Goal: Check status

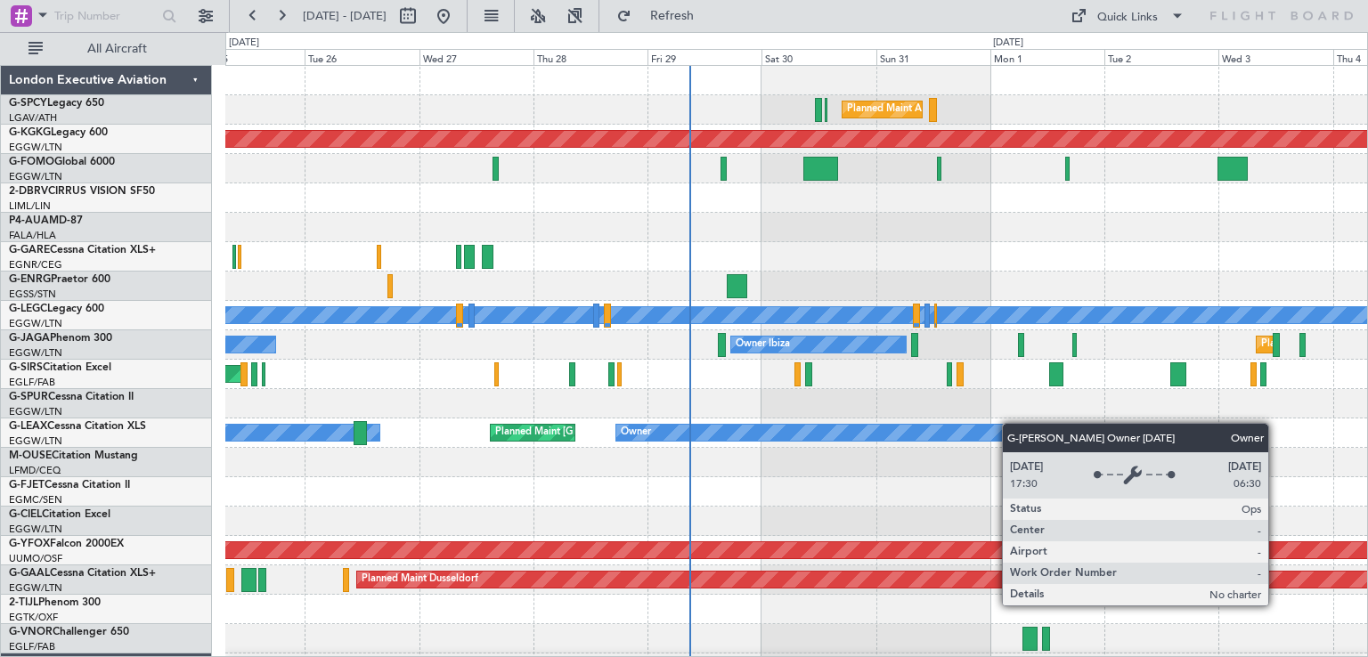
click at [984, 432] on div "Planned Maint Athens ([PERSON_NAME] Intl) AOG Maint [GEOGRAPHIC_DATA] ([GEOGRAP…" at bounding box center [796, 542] width 1142 height 952
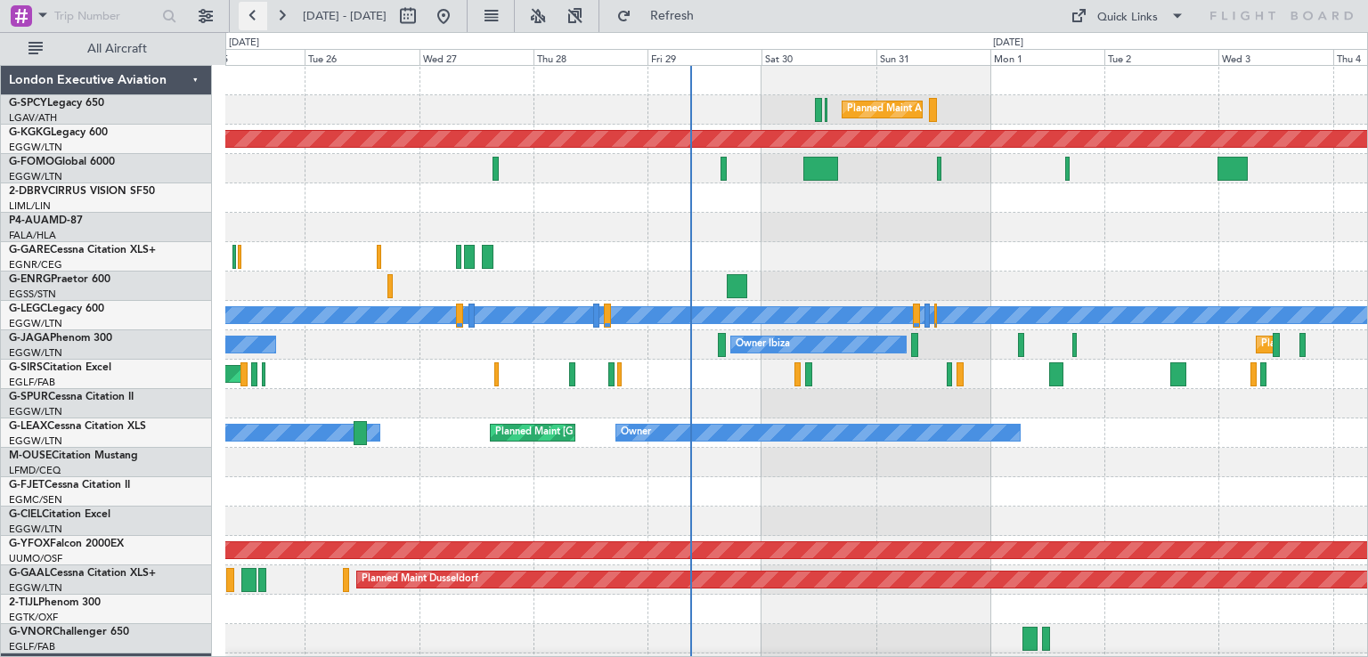
click at [258, 15] on button at bounding box center [253, 16] width 29 height 29
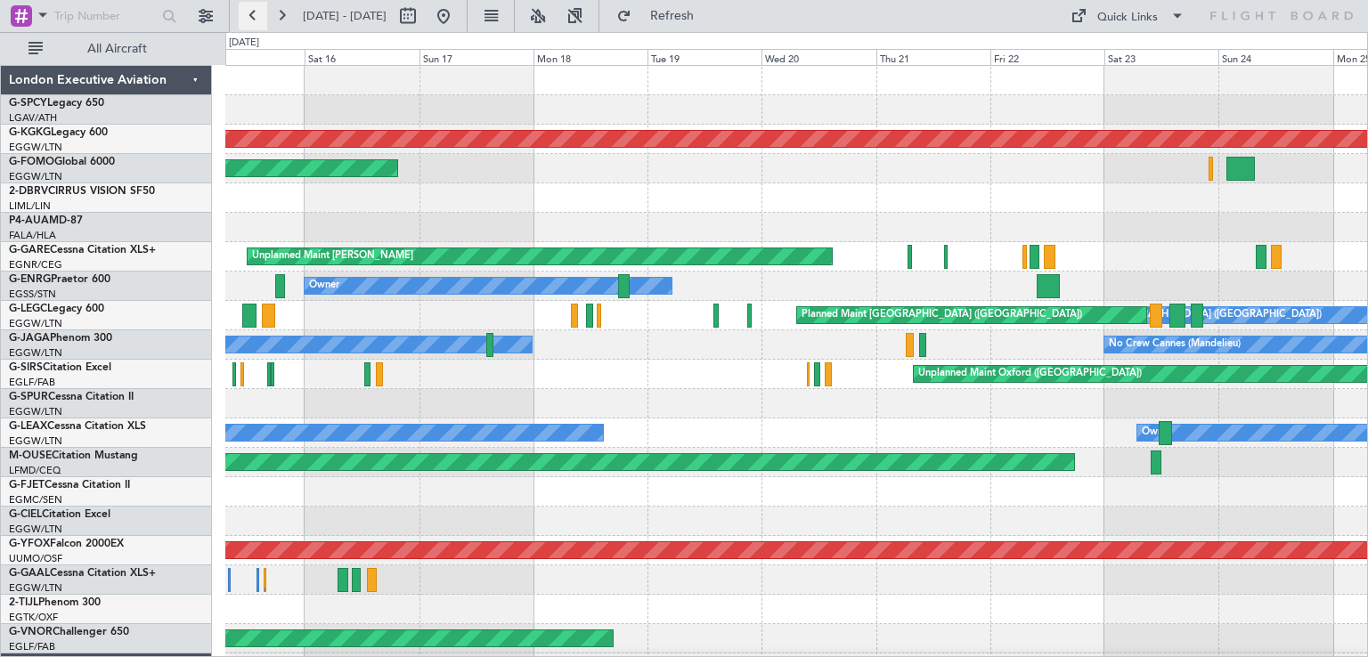
click at [253, 21] on button at bounding box center [253, 16] width 29 height 29
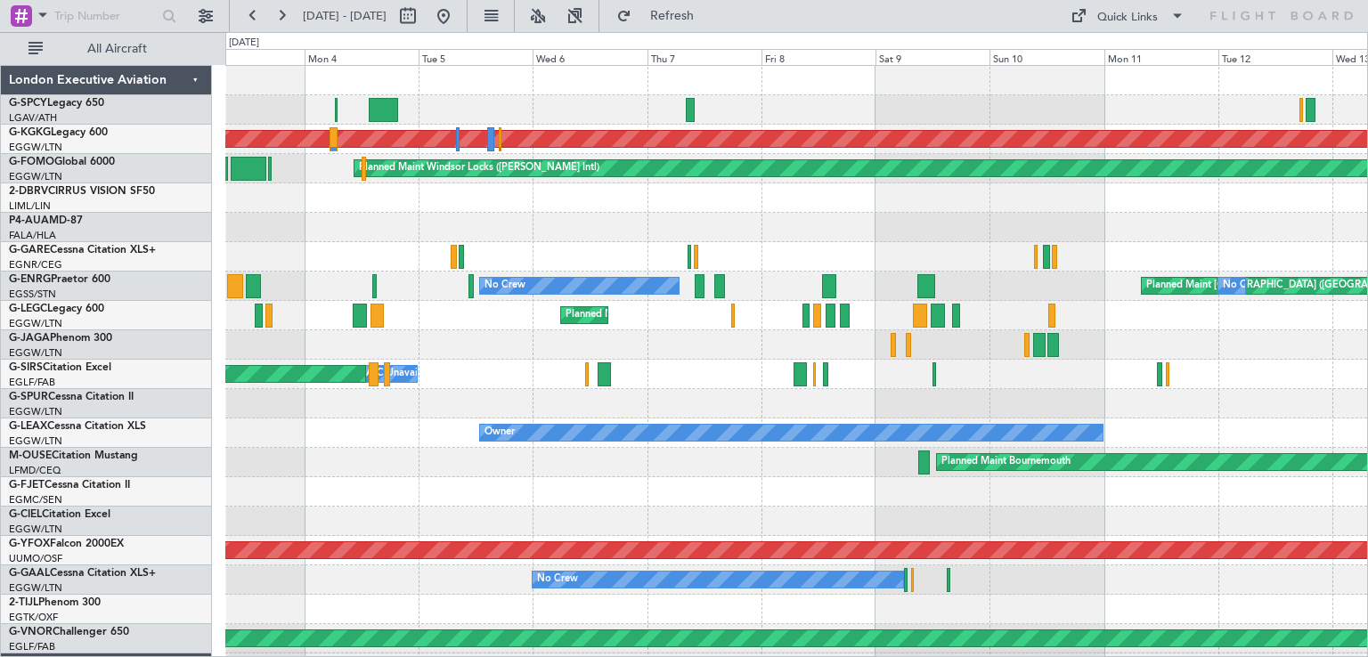
click at [881, 607] on div at bounding box center [796, 609] width 1142 height 29
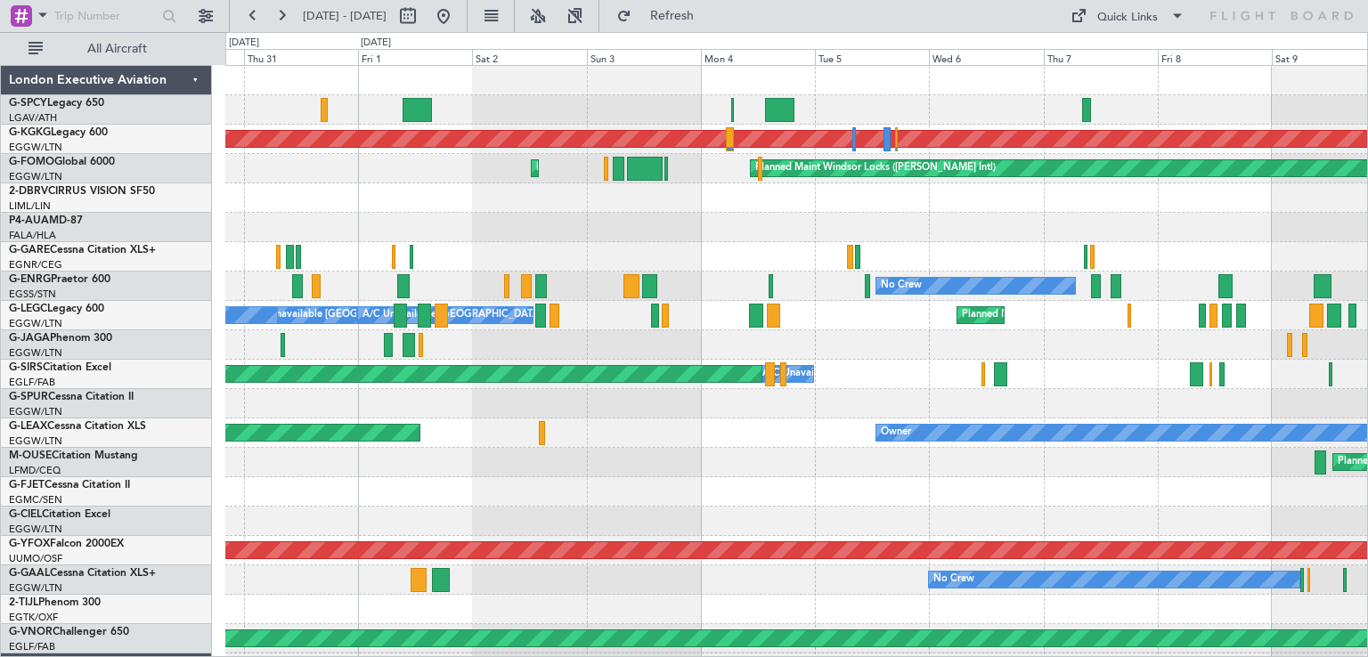
click at [857, 590] on div "No Crew Unplanned Maint [GEOGRAPHIC_DATA] ([GEOGRAPHIC_DATA])" at bounding box center [796, 580] width 1142 height 29
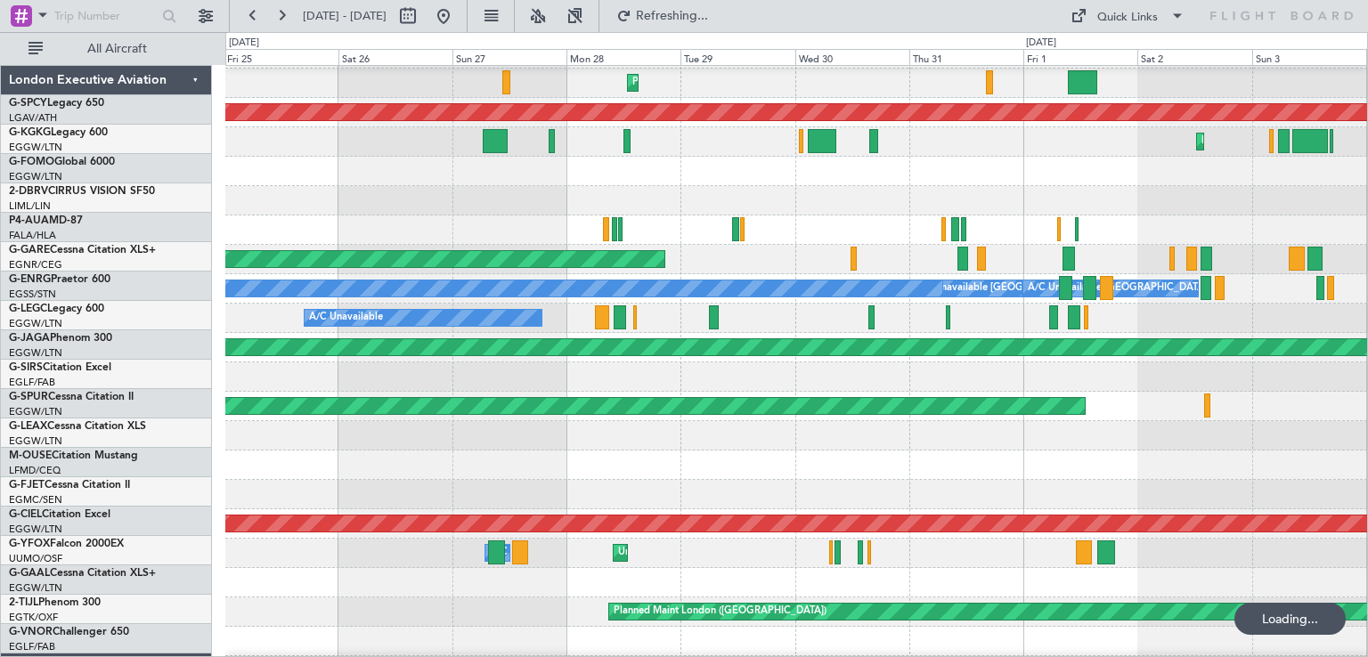
scroll to position [27, 0]
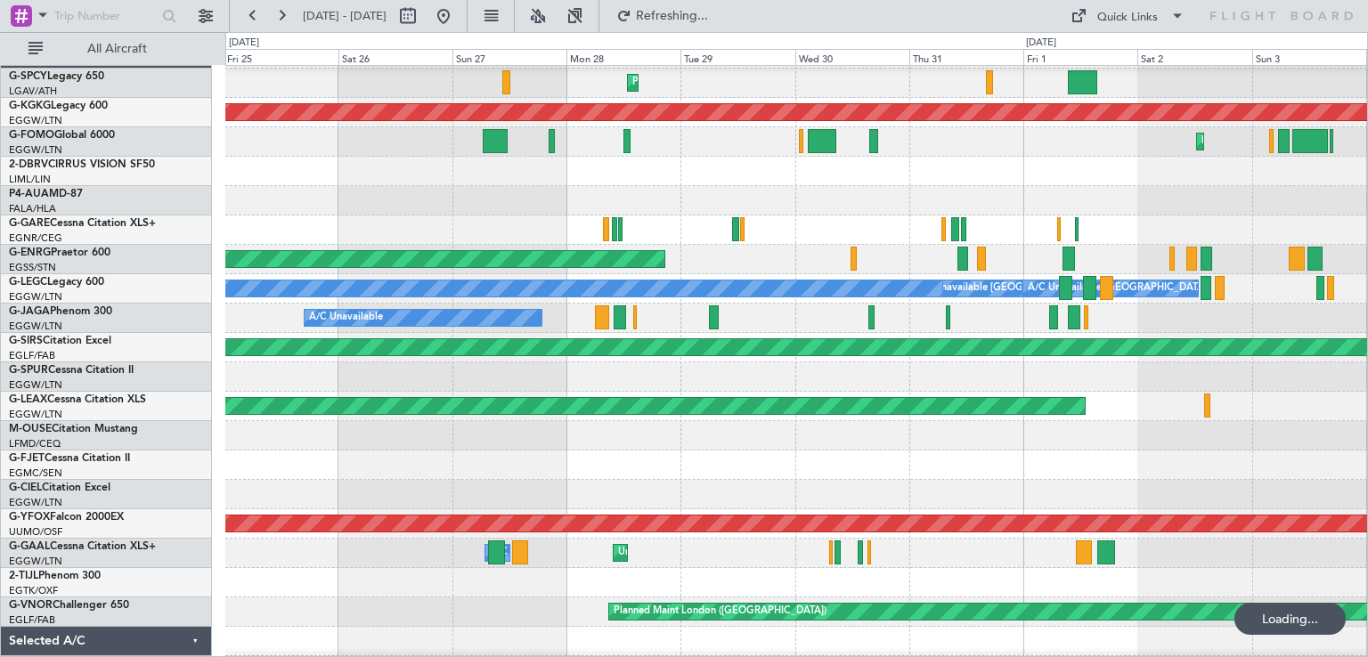
click at [948, 582] on div at bounding box center [796, 582] width 1142 height 29
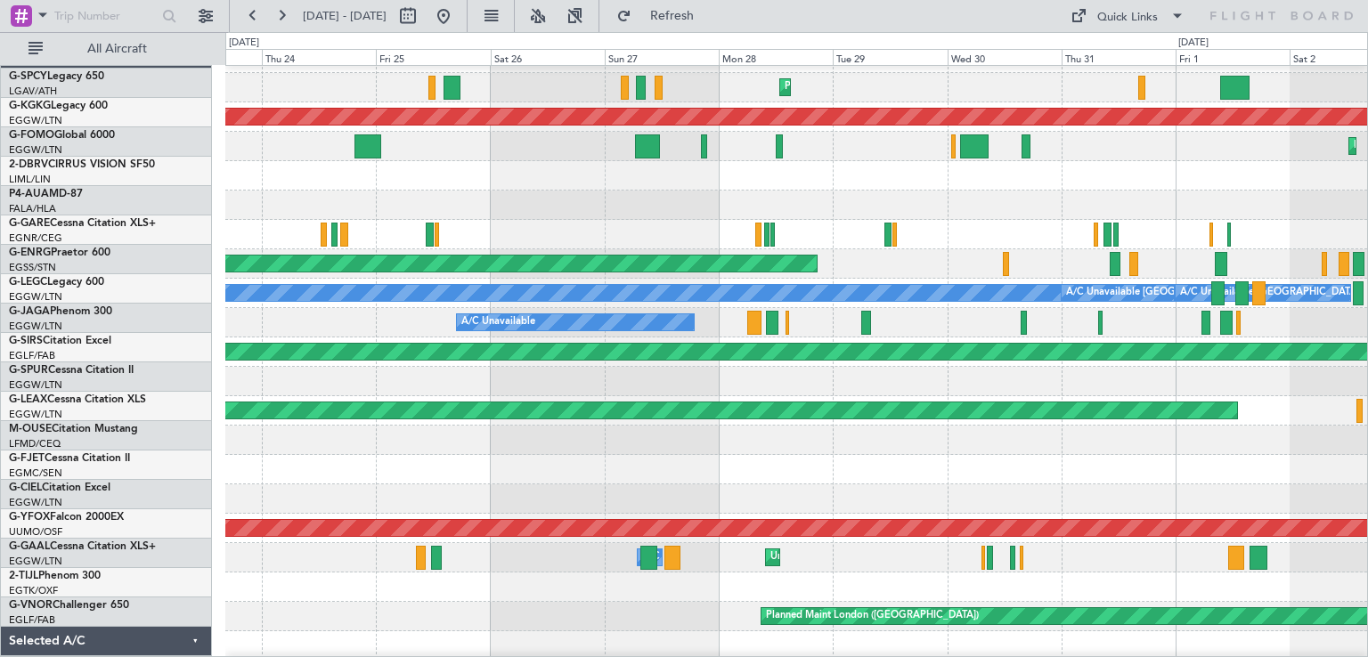
scroll to position [21, 0]
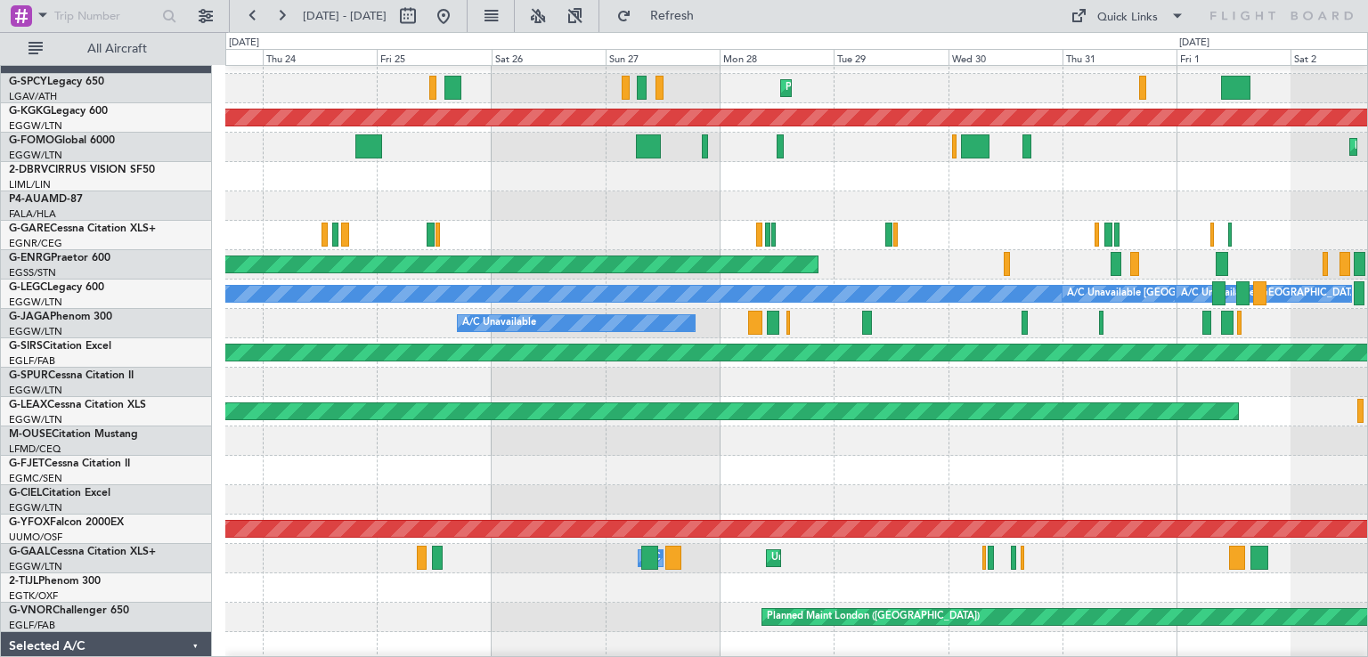
click at [559, 601] on div at bounding box center [796, 588] width 1142 height 29
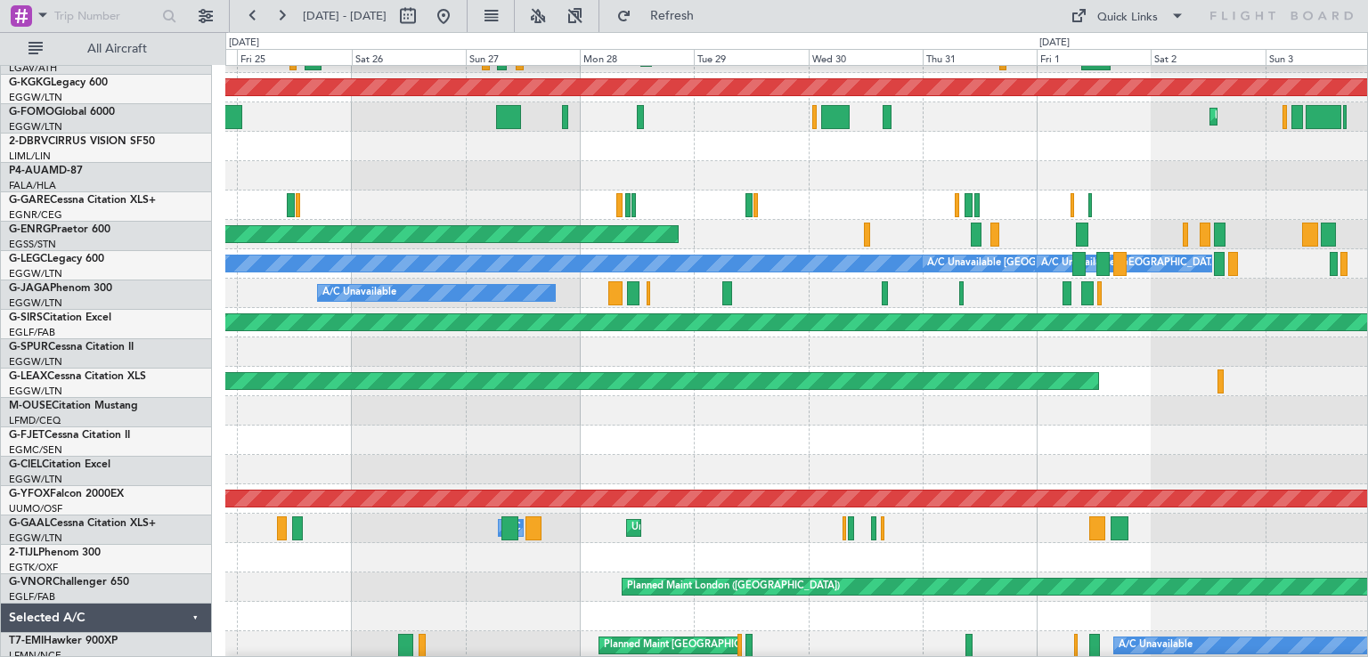
scroll to position [52, 0]
click at [417, 571] on div at bounding box center [796, 557] width 1142 height 29
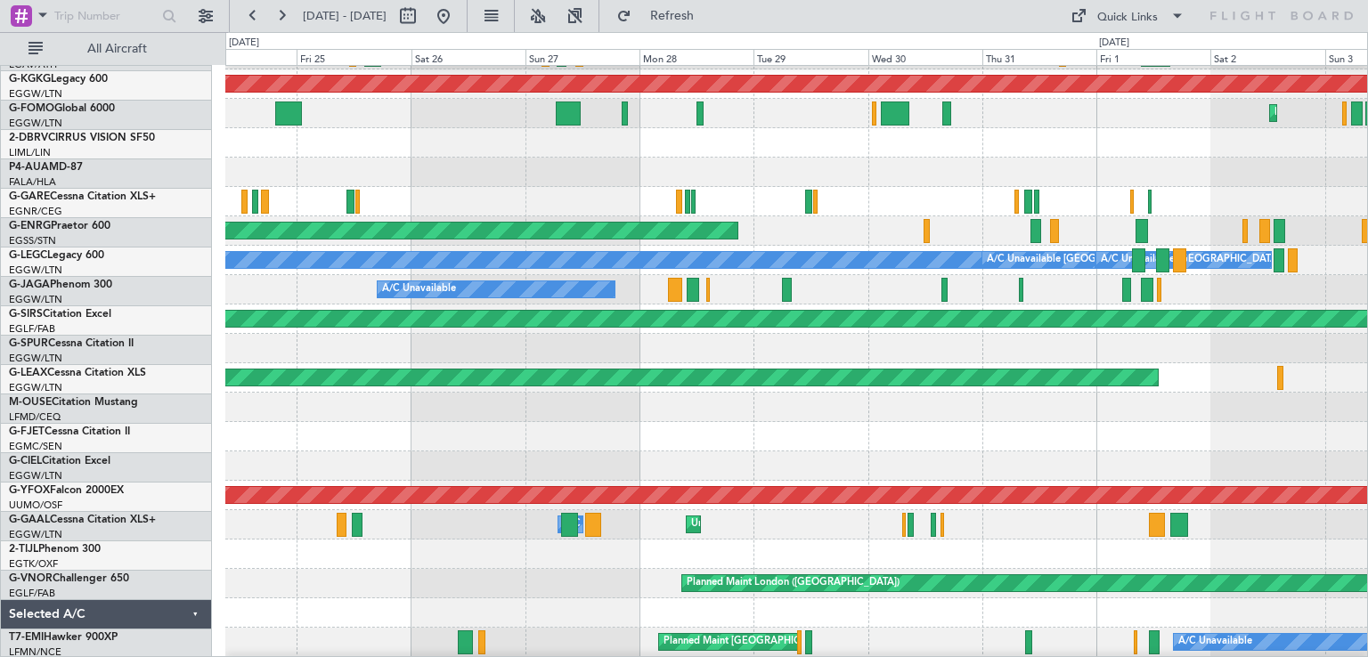
scroll to position [56, 0]
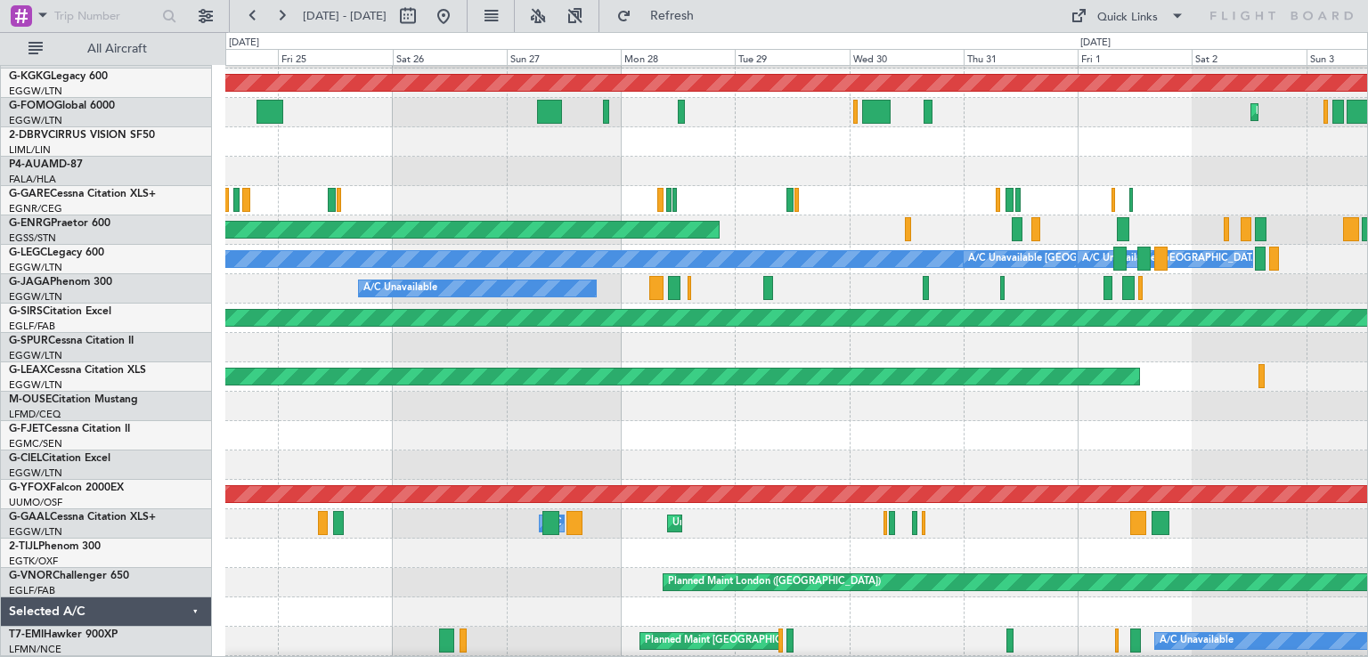
click at [512, 583] on div "Planned Maint London ([GEOGRAPHIC_DATA])" at bounding box center [796, 582] width 1142 height 29
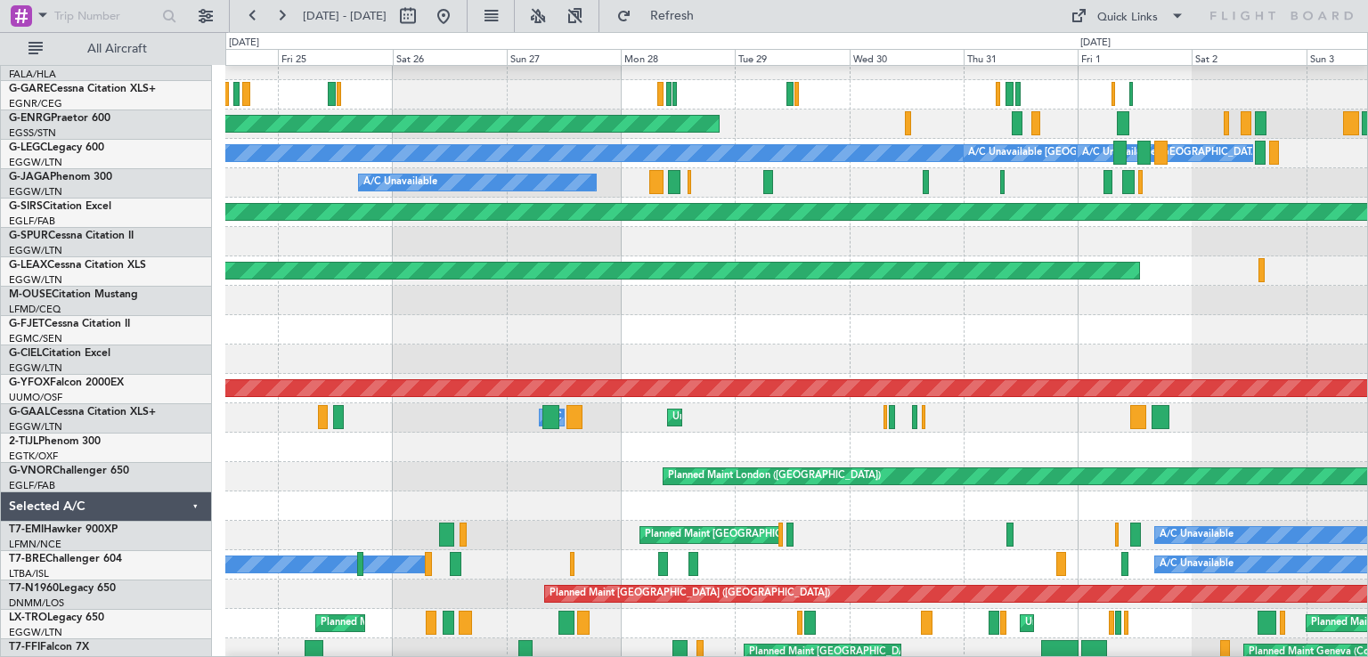
scroll to position [162, 0]
